Goal: Obtain resource: Download file/media

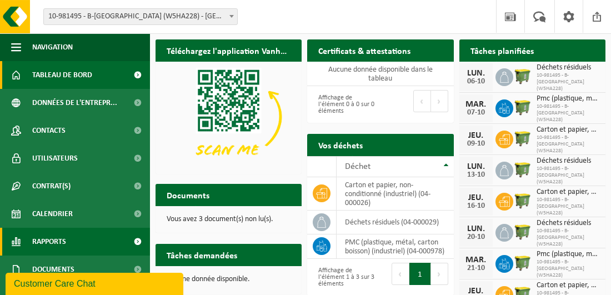
click at [42, 245] on span "Rapports" at bounding box center [49, 242] width 34 height 28
click at [43, 246] on span "Rapports" at bounding box center [49, 242] width 34 height 28
click at [130, 241] on span at bounding box center [137, 242] width 25 height 28
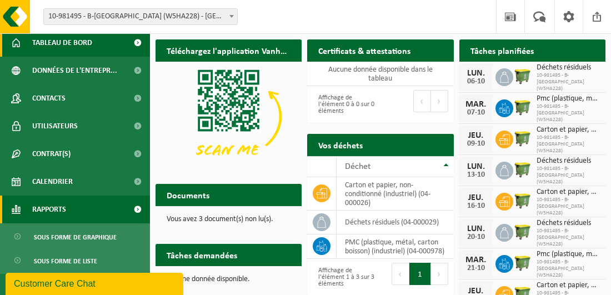
scroll to position [94, 0]
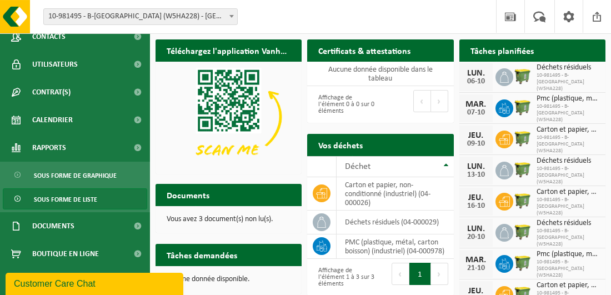
click at [77, 195] on span "Sous forme de liste" at bounding box center [65, 199] width 63 height 21
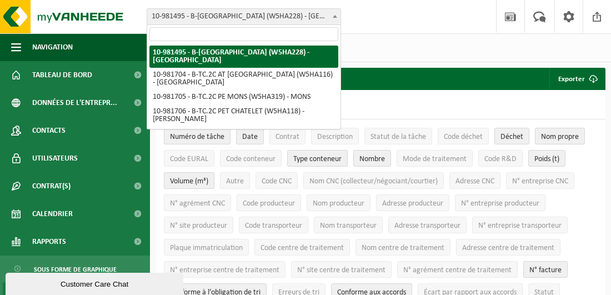
click at [334, 14] on span at bounding box center [334, 16] width 11 height 14
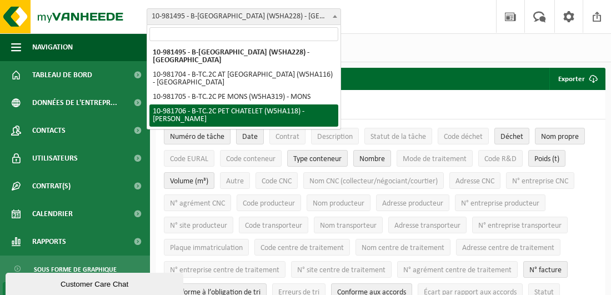
select select "162142"
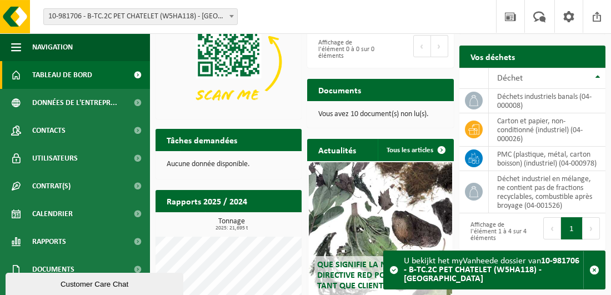
scroll to position [115, 0]
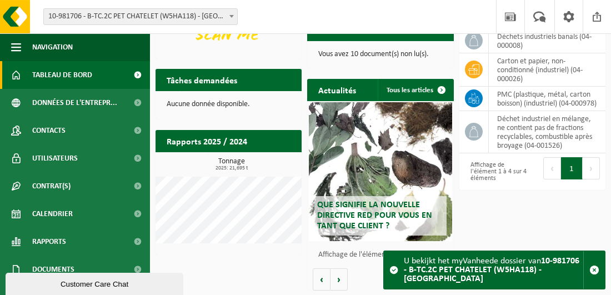
click at [491, 266] on strong "10-981706 - B-TC.2C PET CHATELET (W5HA118) - [PERSON_NAME]" at bounding box center [491, 269] width 175 height 27
click at [595, 265] on span "button" at bounding box center [594, 270] width 10 height 10
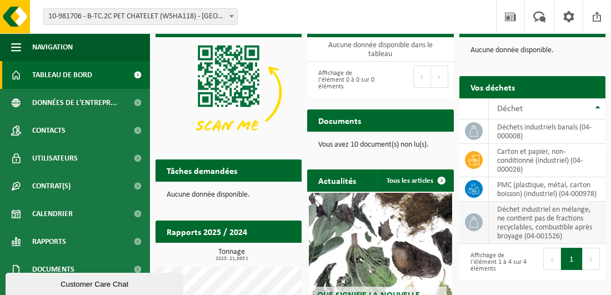
scroll to position [0, 0]
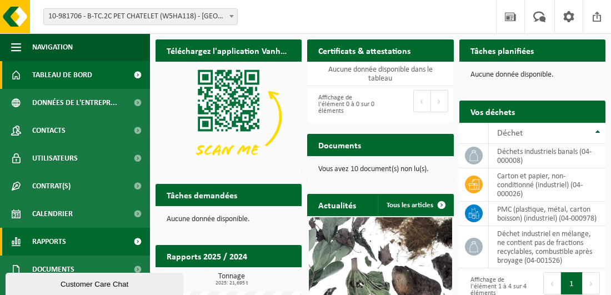
click at [129, 241] on span at bounding box center [137, 242] width 25 height 28
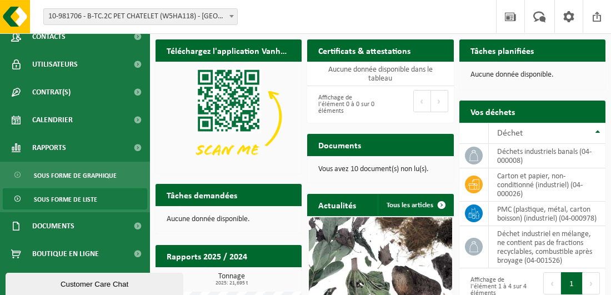
click at [71, 198] on span "Sous forme de liste" at bounding box center [65, 199] width 63 height 21
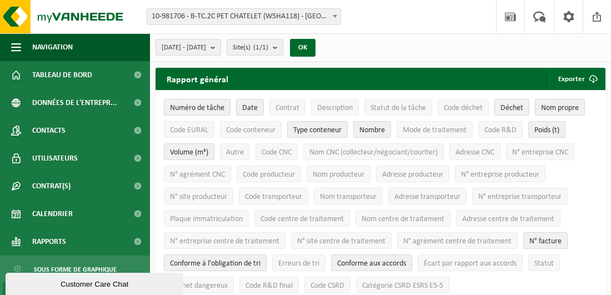
click at [220, 46] on b "submit" at bounding box center [215, 47] width 10 height 16
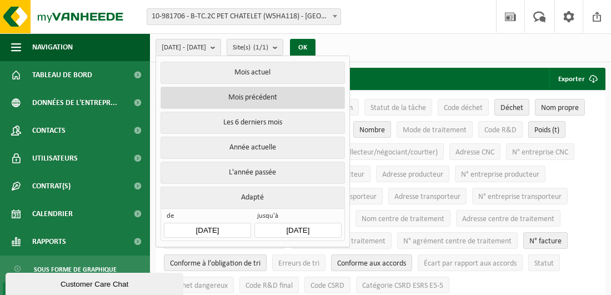
click at [234, 95] on button "Mois précédent" at bounding box center [252, 98] width 184 height 22
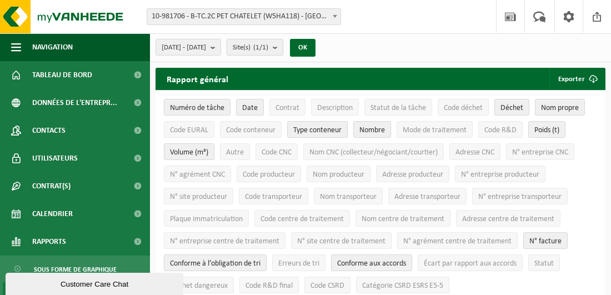
click at [283, 48] on b "submit" at bounding box center [278, 47] width 10 height 16
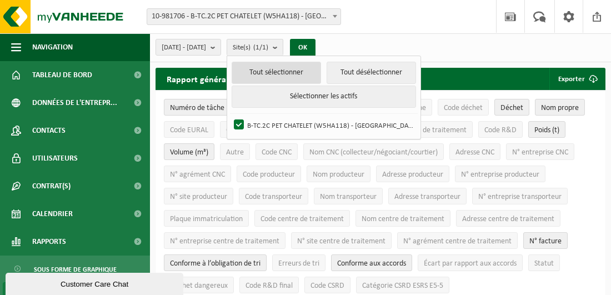
click at [301, 71] on button "Tout sélectionner" at bounding box center [275, 73] width 89 height 22
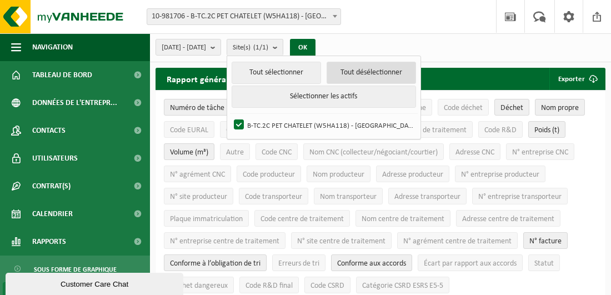
click at [386, 73] on button "Tout désélectionner" at bounding box center [370, 73] width 89 height 22
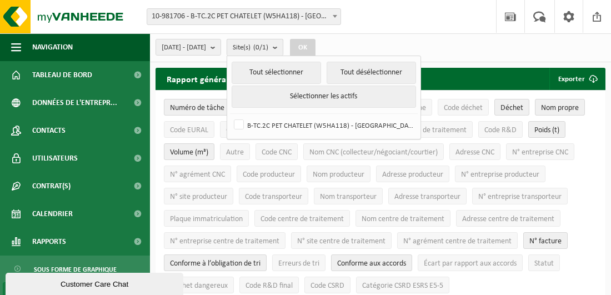
click at [283, 48] on b "submit" at bounding box center [278, 47] width 10 height 16
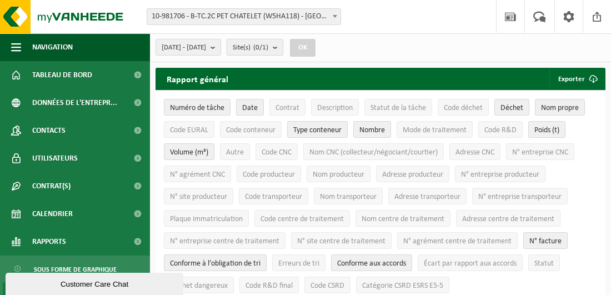
click at [283, 48] on b "submit" at bounding box center [278, 47] width 10 height 16
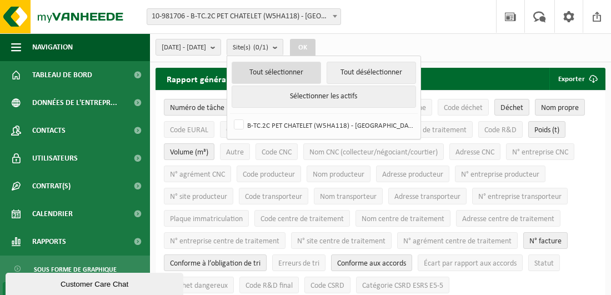
click at [299, 69] on button "Tout sélectionner" at bounding box center [275, 73] width 89 height 22
checkbox input "true"
click at [299, 69] on button "Tout sélectionner" at bounding box center [275, 73] width 89 height 22
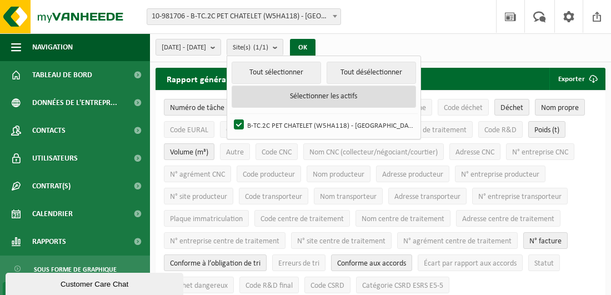
click at [324, 95] on button "Sélectionner les actifs" at bounding box center [323, 96] width 184 height 22
click at [280, 100] on button "Sélectionner les actifs" at bounding box center [323, 96] width 184 height 22
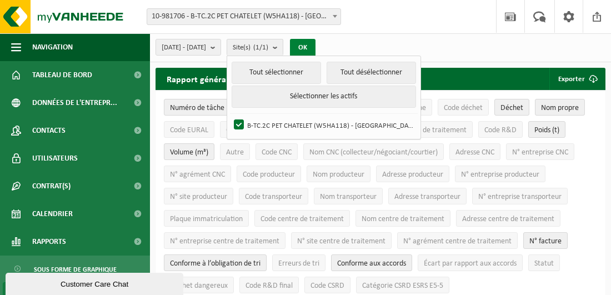
click at [315, 46] on button "OK" at bounding box center [303, 48] width 26 height 18
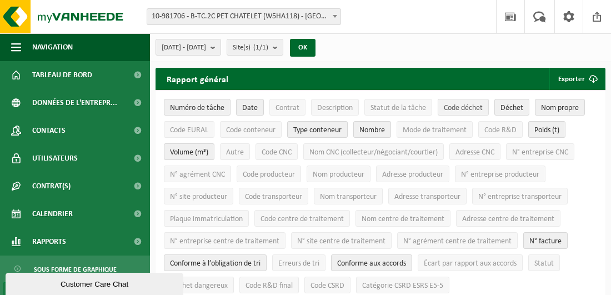
click at [452, 105] on span "Code déchet" at bounding box center [463, 108] width 39 height 8
click at [315, 47] on button "OK" at bounding box center [303, 48] width 26 height 18
click at [577, 77] on button "Exporter" at bounding box center [576, 79] width 55 height 22
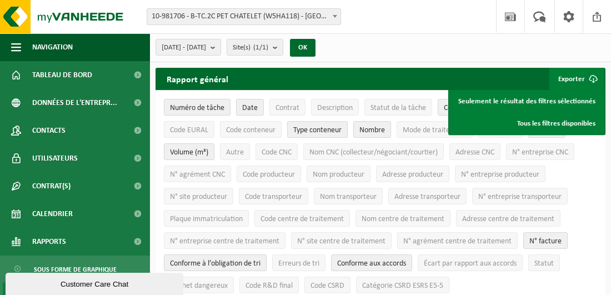
click at [593, 80] on span "submit" at bounding box center [593, 79] width 22 height 22
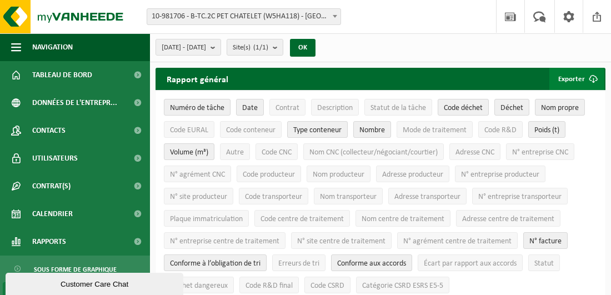
click at [582, 79] on span "submit" at bounding box center [593, 79] width 22 height 22
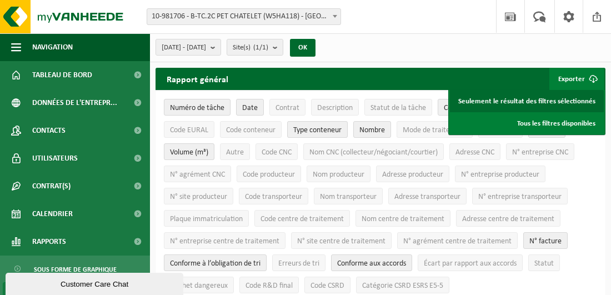
click at [575, 100] on link "Seulement le résultat des filtres sélectionnés" at bounding box center [527, 101] width 154 height 22
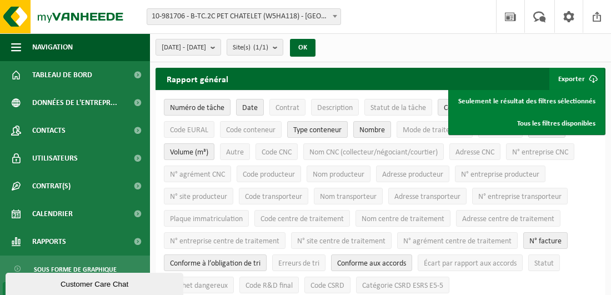
click at [580, 47] on div "2025-09-01 - 2025-09-30 Mois actuel Mois précédent Les 6 derniers mois Année ac…" at bounding box center [380, 47] width 461 height 29
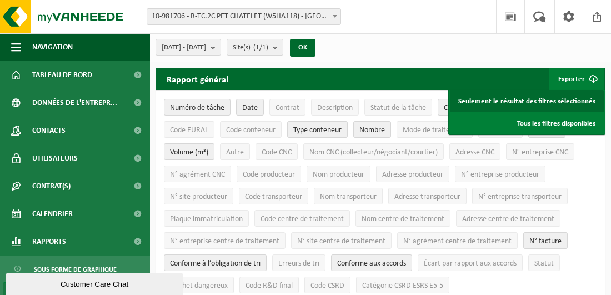
click at [571, 100] on link "Seulement le résultat des filtres sélectionnés" at bounding box center [527, 101] width 154 height 22
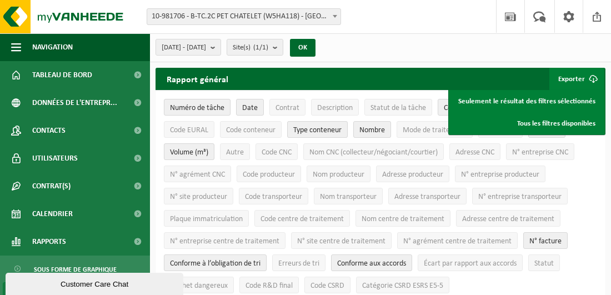
click at [578, 79] on button "Exporter" at bounding box center [576, 79] width 55 height 22
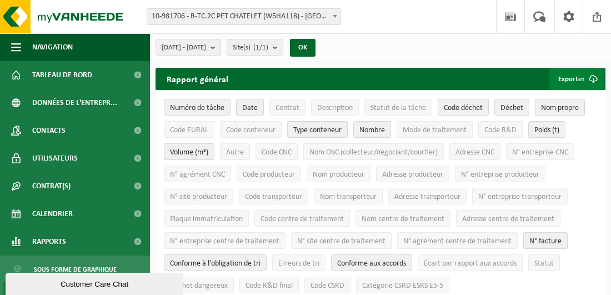
click at [578, 79] on button "Exporter" at bounding box center [576, 79] width 55 height 22
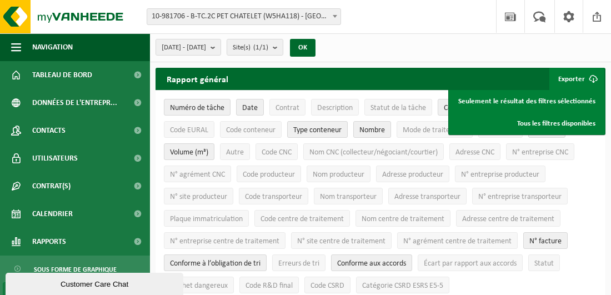
click at [592, 77] on span "submit" at bounding box center [593, 79] width 22 height 22
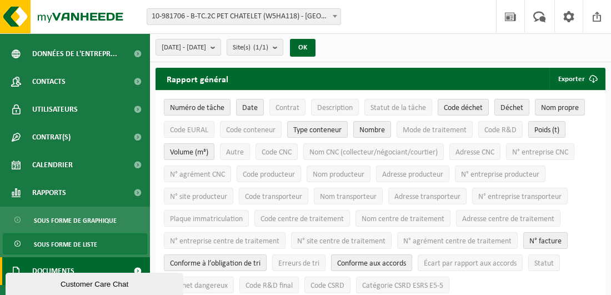
scroll to position [94, 0]
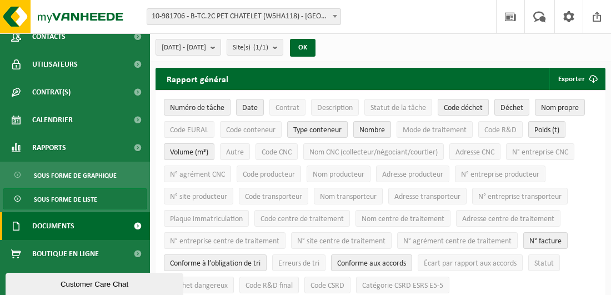
click at [128, 224] on span at bounding box center [137, 226] width 25 height 28
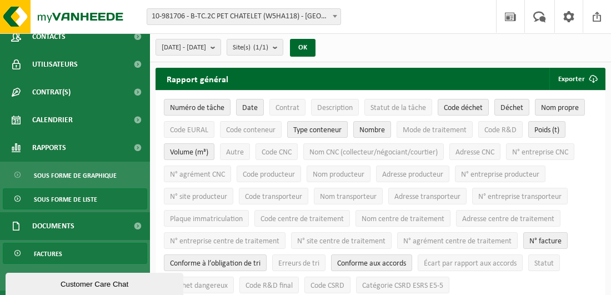
scroll to position [144, 0]
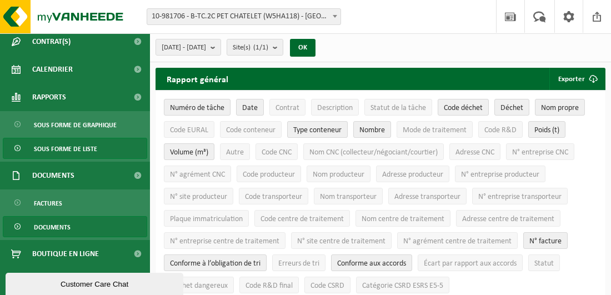
click at [16, 225] on span at bounding box center [18, 227] width 9 height 21
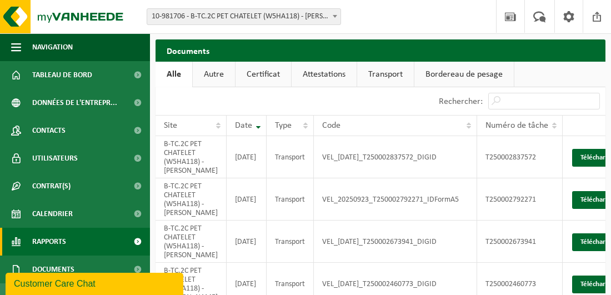
click at [80, 249] on link "Rapports" at bounding box center [75, 242] width 150 height 28
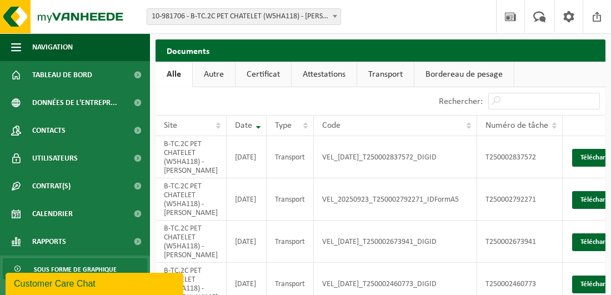
scroll to position [56, 0]
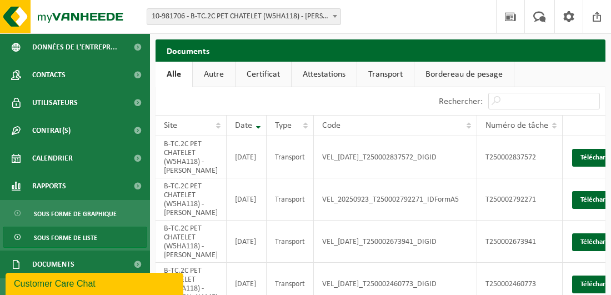
click at [86, 236] on span "Sous forme de liste" at bounding box center [65, 237] width 63 height 21
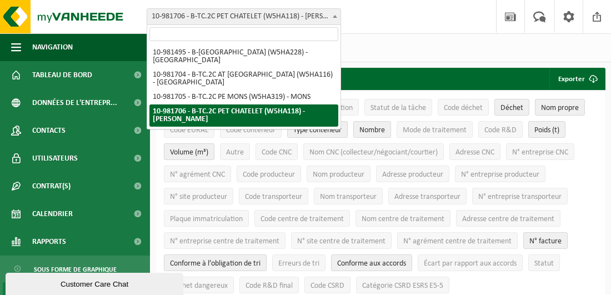
click at [333, 17] on b at bounding box center [335, 16] width 4 height 3
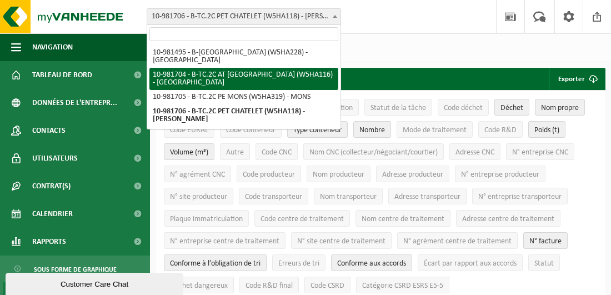
select select "162140"
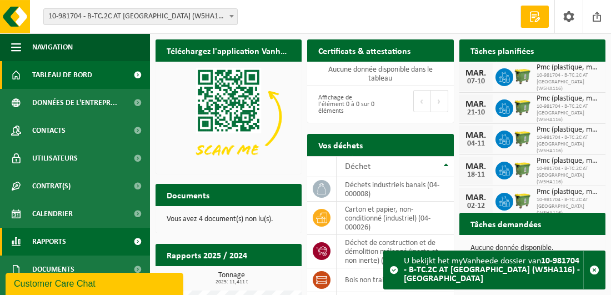
click at [47, 236] on span "Rapports" at bounding box center [49, 242] width 34 height 28
click at [46, 239] on span "Rapports" at bounding box center [49, 242] width 34 height 28
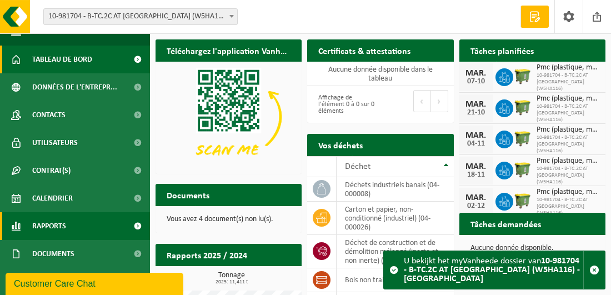
click at [132, 227] on span at bounding box center [137, 226] width 25 height 28
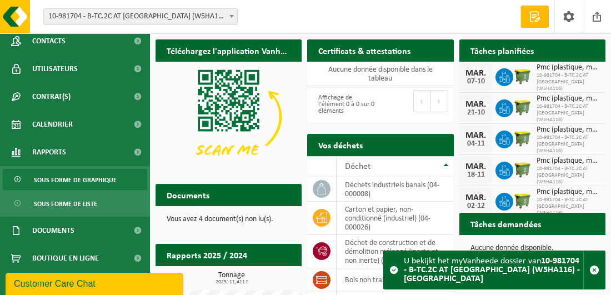
scroll to position [122, 0]
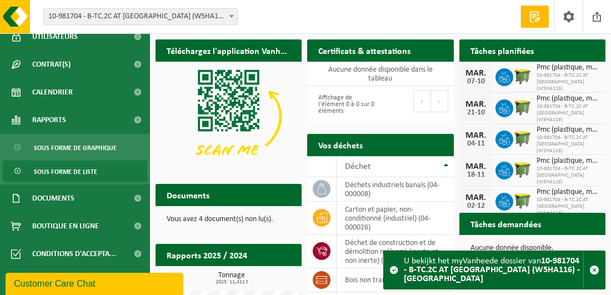
click at [76, 170] on span "Sous forme de liste" at bounding box center [65, 171] width 63 height 21
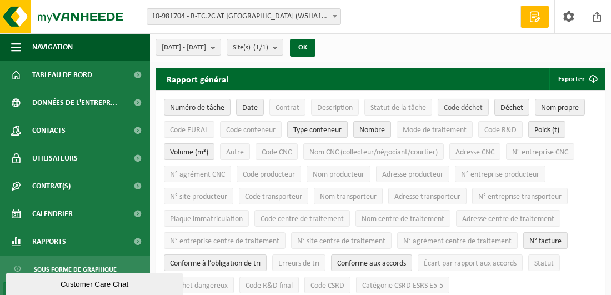
click at [462, 109] on span "Code déchet" at bounding box center [463, 108] width 39 height 8
click at [220, 46] on b "submit" at bounding box center [215, 47] width 10 height 16
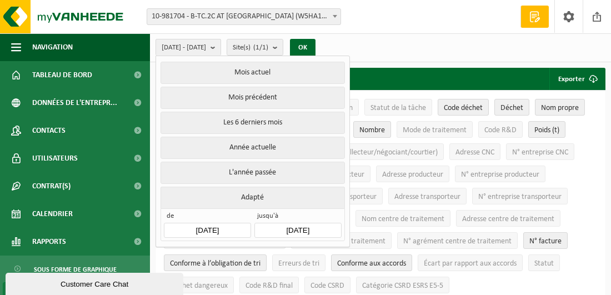
click at [254, 95] on button "Mois précédent" at bounding box center [252, 98] width 184 height 22
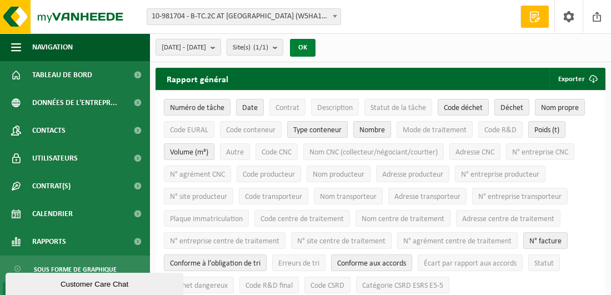
click at [315, 47] on button "OK" at bounding box center [303, 48] width 26 height 18
click at [567, 78] on button "Exporter" at bounding box center [576, 79] width 55 height 22
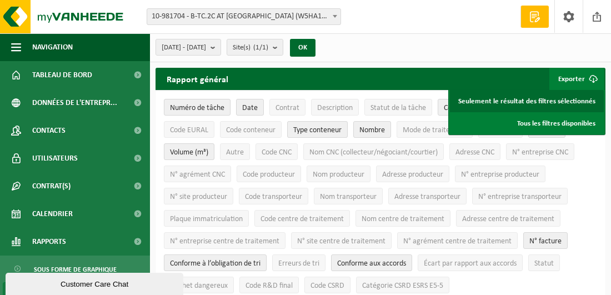
click at [579, 98] on link "Seulement le résultat des filtres sélectionnés" at bounding box center [527, 101] width 154 height 22
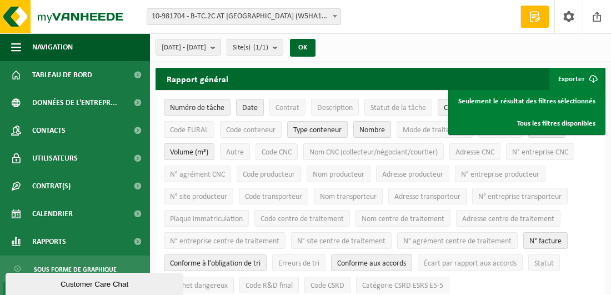
click at [565, 38] on div "2025-09-01 - 2025-09-30 Mois actuel Mois précédent Les 6 derniers mois Année ac…" at bounding box center [380, 47] width 461 height 29
click at [315, 48] on button "OK" at bounding box center [303, 48] width 26 height 18
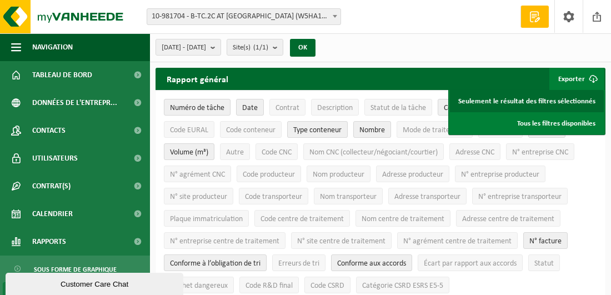
click at [556, 99] on link "Seulement le résultat des filtres sélectionnés" at bounding box center [527, 101] width 154 height 22
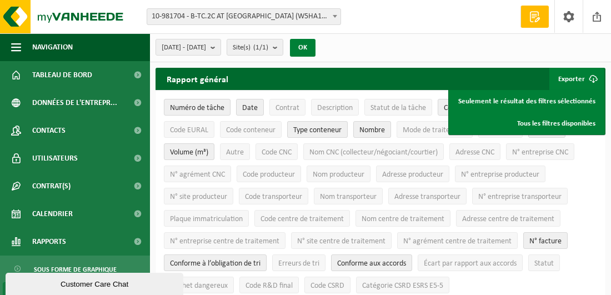
click at [315, 48] on button "OK" at bounding box center [303, 48] width 26 height 18
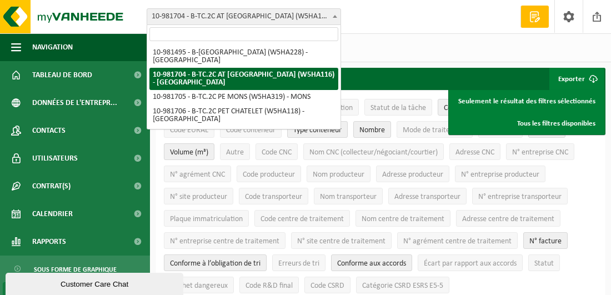
click at [336, 14] on span at bounding box center [334, 16] width 11 height 14
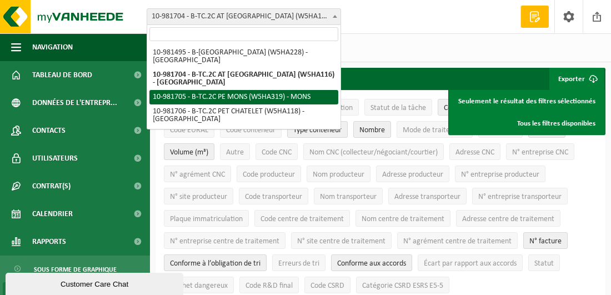
select select "162141"
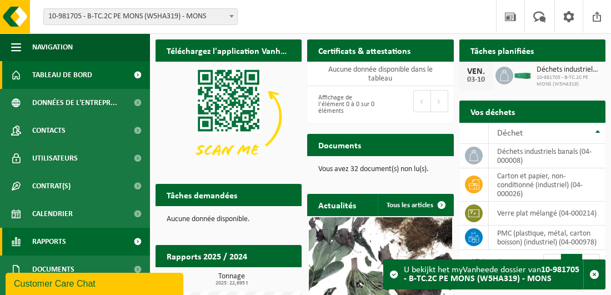
click at [56, 242] on span "Rapports" at bounding box center [49, 242] width 34 height 28
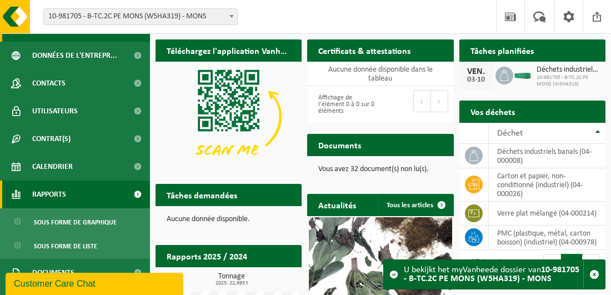
scroll to position [94, 0]
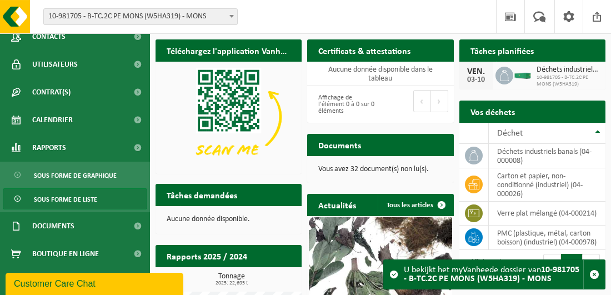
click at [88, 202] on span "Sous forme de liste" at bounding box center [65, 199] width 63 height 21
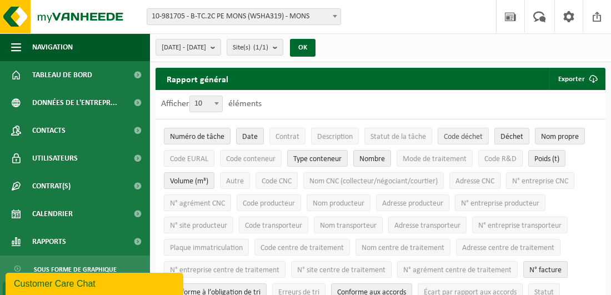
click at [464, 136] on span "Code déchet" at bounding box center [463, 137] width 39 height 8
click at [580, 78] on button "Exporter" at bounding box center [576, 79] width 55 height 22
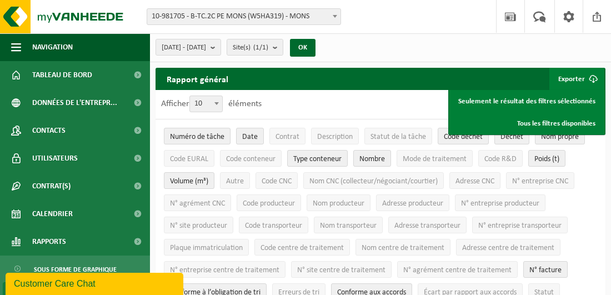
drag, startPoint x: 426, startPoint y: 44, endPoint x: 420, endPoint y: 45, distance: 6.2
click at [426, 44] on div "2025-05-01 - 2025-10-03 Mois actuel Mois précédent Les 6 derniers mois Année ac…" at bounding box center [380, 47] width 461 height 29
click at [220, 48] on b "submit" at bounding box center [215, 47] width 10 height 16
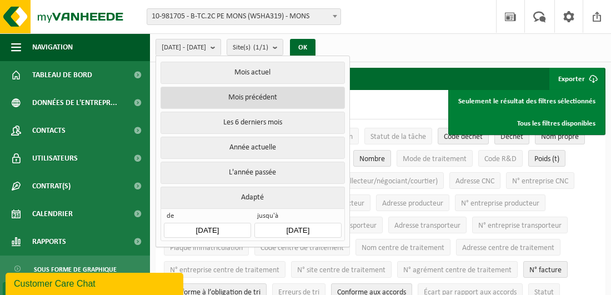
click at [257, 100] on button "Mois précédent" at bounding box center [252, 98] width 184 height 22
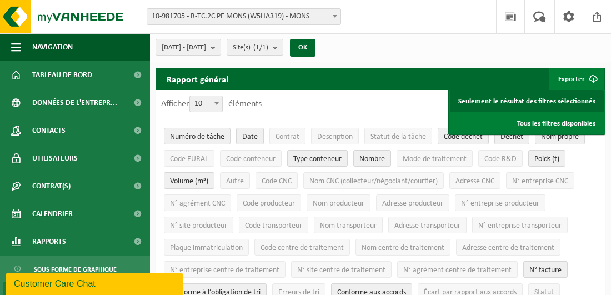
click at [582, 100] on link "Seulement le résultat des filtres sélectionnés" at bounding box center [527, 101] width 154 height 22
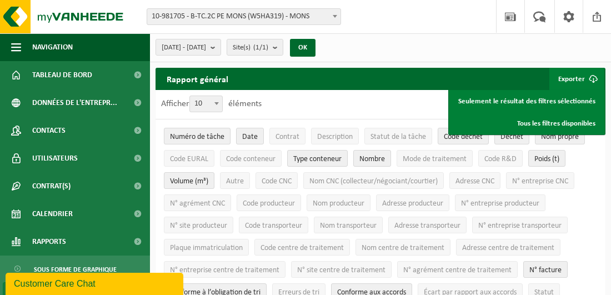
click at [592, 76] on span "submit" at bounding box center [593, 79] width 22 height 22
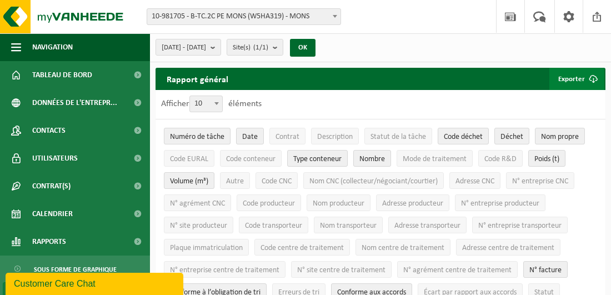
click at [576, 75] on button "Exporter" at bounding box center [576, 79] width 55 height 22
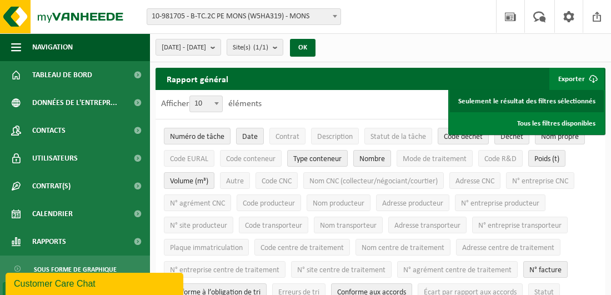
click at [571, 97] on link "Seulement le résultat des filtres sélectionnés" at bounding box center [527, 101] width 154 height 22
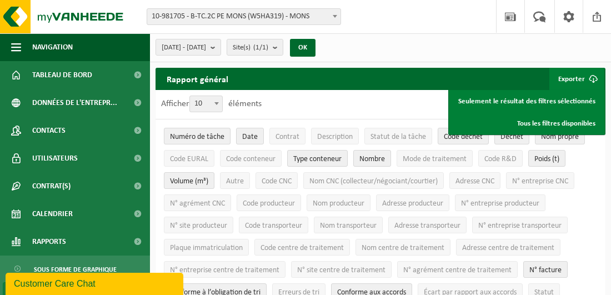
click at [280, 98] on div "Afficher 10 25 50 100 10 éléments" at bounding box center [380, 104] width 450 height 29
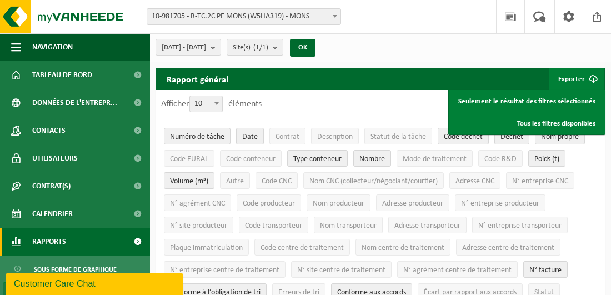
click at [58, 243] on span "Rapports" at bounding box center [49, 242] width 34 height 28
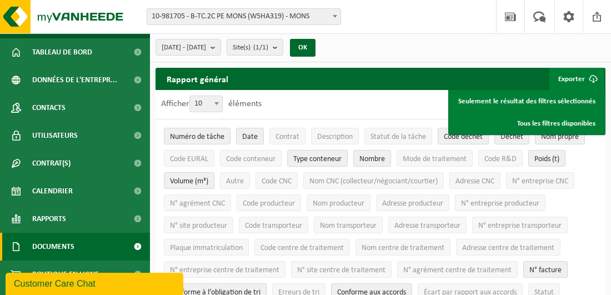
scroll to position [43, 0]
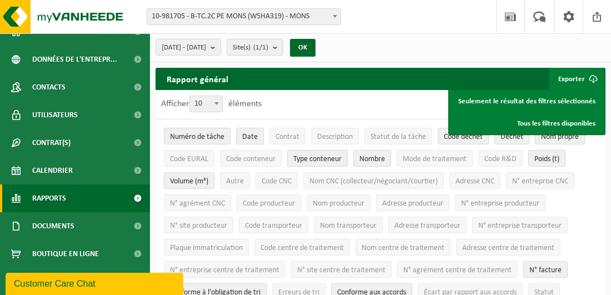
click at [125, 195] on span at bounding box center [137, 198] width 25 height 28
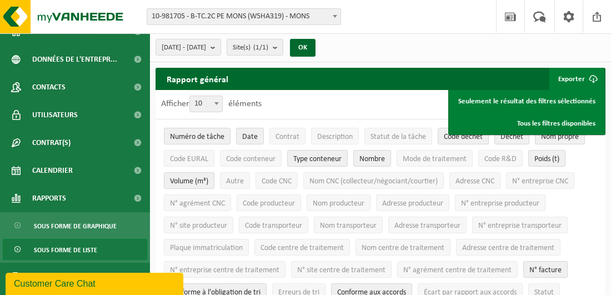
click at [84, 250] on span "Sous forme de liste" at bounding box center [65, 249] width 63 height 21
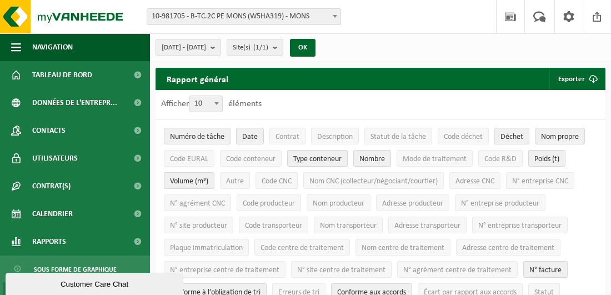
click at [333, 17] on b at bounding box center [335, 16] width 4 height 3
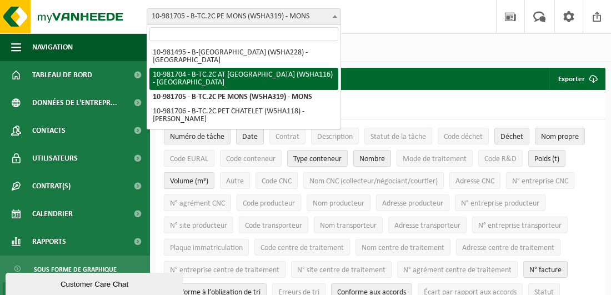
select select "162140"
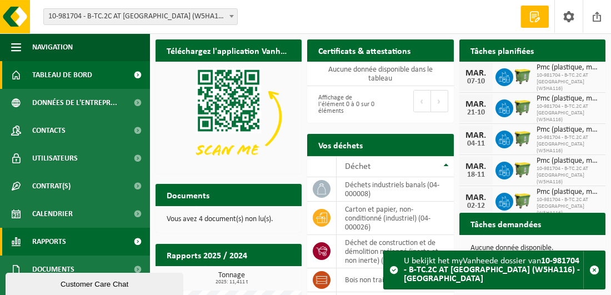
click at [128, 241] on span at bounding box center [137, 242] width 25 height 28
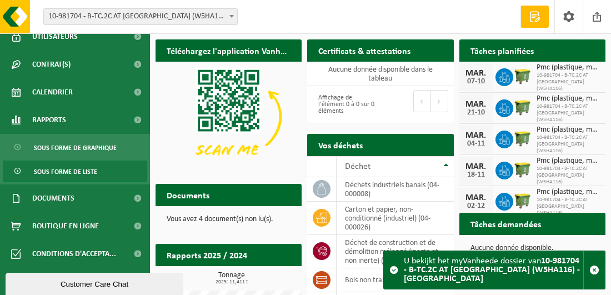
click at [75, 170] on span "Sous forme de liste" at bounding box center [65, 171] width 63 height 21
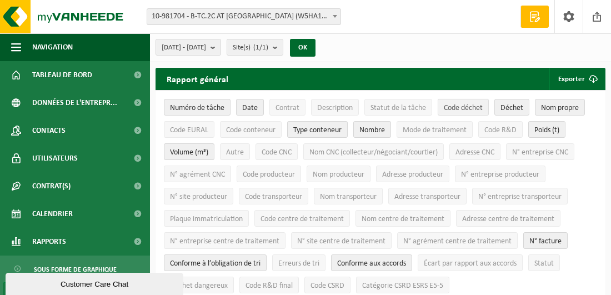
click at [451, 109] on span "Code déchet" at bounding box center [463, 108] width 39 height 8
click at [220, 48] on b "submit" at bounding box center [215, 47] width 10 height 16
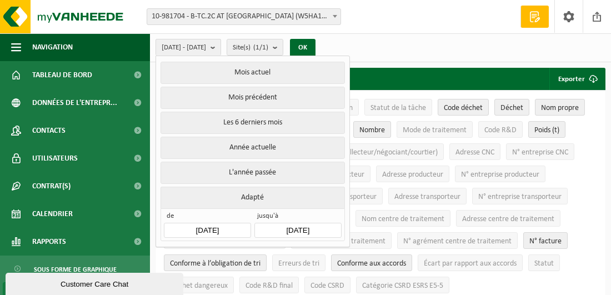
click at [239, 99] on button "Mois précédent" at bounding box center [252, 98] width 184 height 22
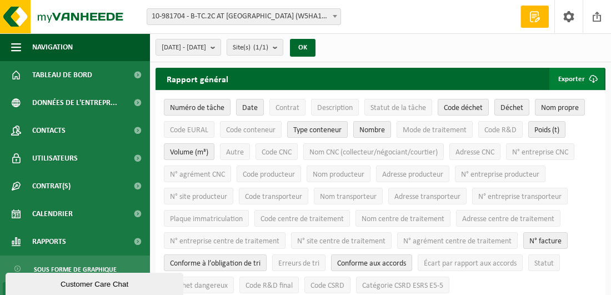
click at [568, 76] on button "Exporter" at bounding box center [576, 79] width 55 height 22
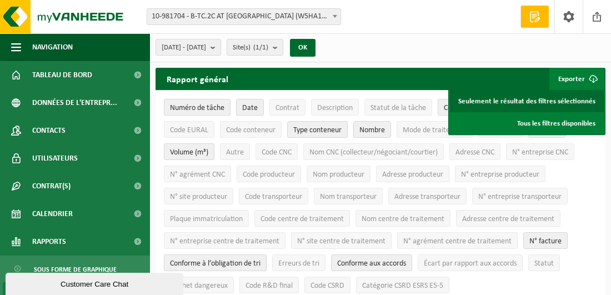
click at [563, 100] on link "Seulement le résultat des filtres sélectionnés" at bounding box center [527, 101] width 154 height 22
